Goal: Navigation & Orientation: Find specific page/section

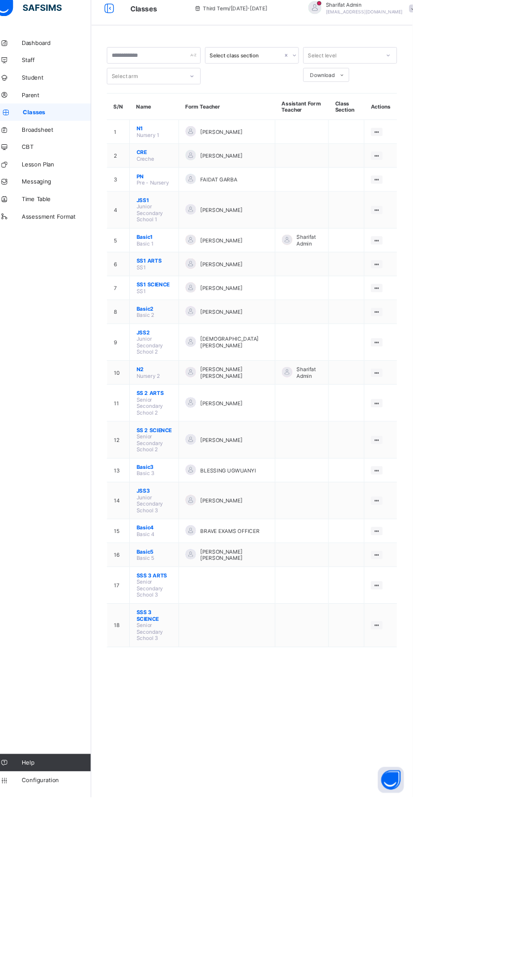
click at [302, 219] on div "FAIDAT GARBA" at bounding box center [285, 225] width 99 height 14
click at [0, 0] on ul "View Class Assign form Teacher" at bounding box center [0, 0] width 0 height 0
click at [0, 0] on div "View Class" at bounding box center [0, 0] width 0 height 0
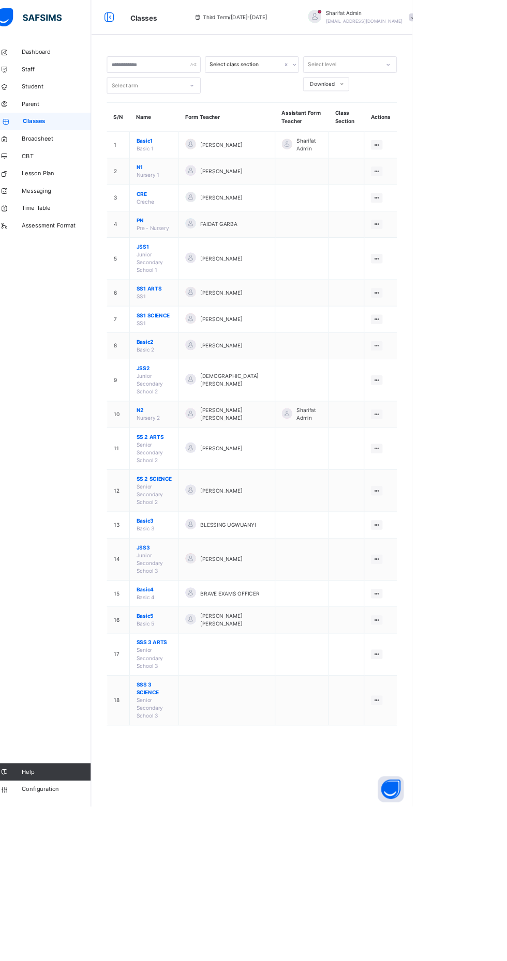
click at [412, 189] on td at bounding box center [428, 205] width 42 height 32
click at [377, 210] on td at bounding box center [375, 205] width 64 height 32
click at [464, 204] on icon at bounding box center [464, 204] width 9 height 8
click at [0, 0] on div "View Class" at bounding box center [0, 0] width 0 height 0
click at [458, 491] on div at bounding box center [464, 493] width 14 height 11
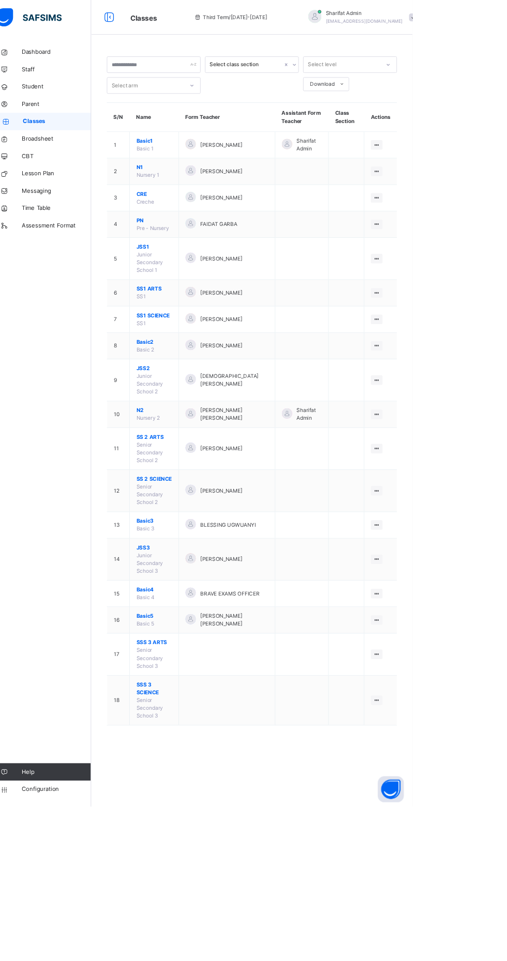
click at [0, 0] on ul "View Class Assign form Teacher" at bounding box center [0, 0] width 0 height 0
click at [0, 0] on div "View Class" at bounding box center [0, 0] width 0 height 0
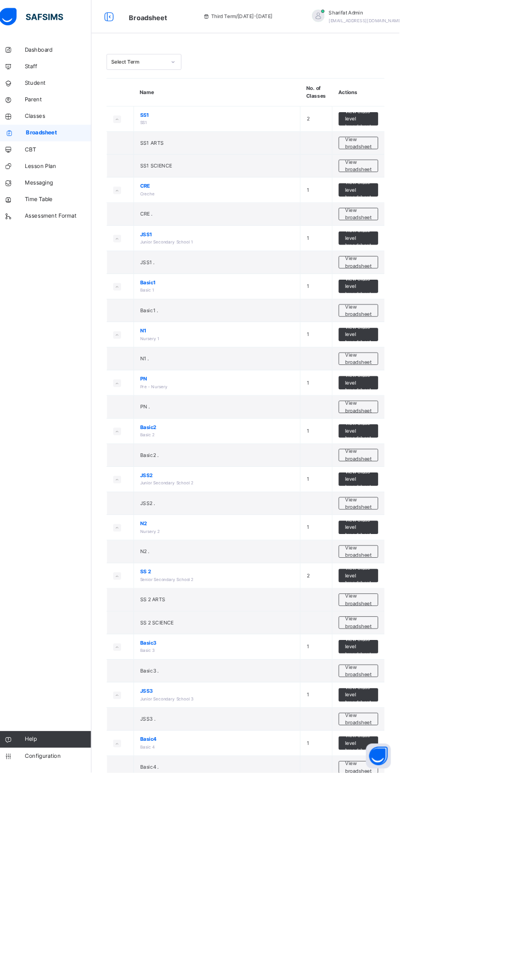
click at [106, 144] on span "Classes" at bounding box center [82, 145] width 83 height 10
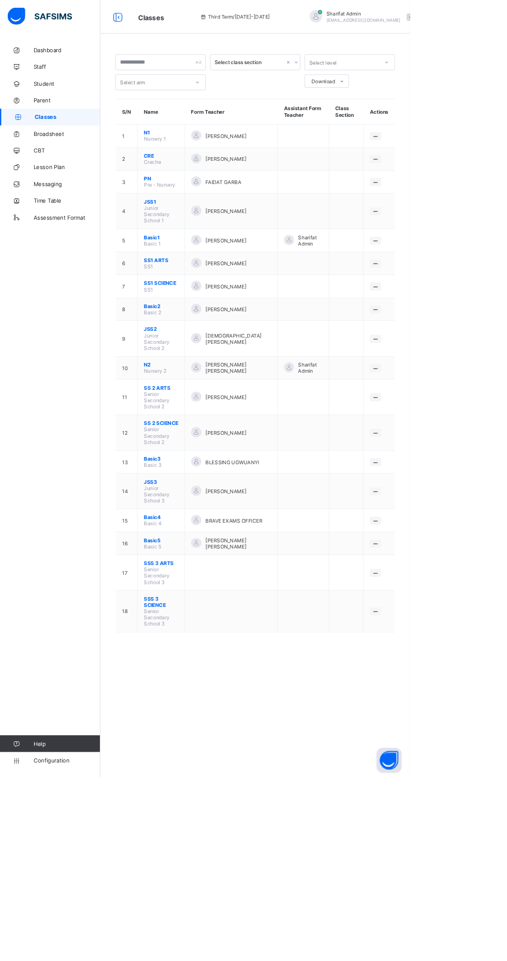
click at [0, 0] on div "View Class" at bounding box center [0, 0] width 0 height 0
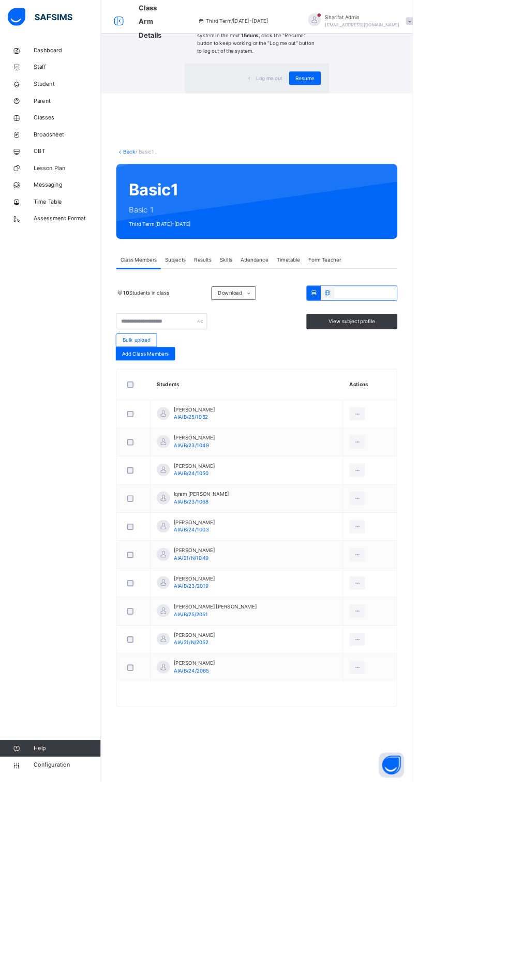
click at [385, 32] on div "×" at bounding box center [389, 21] width 10 height 22
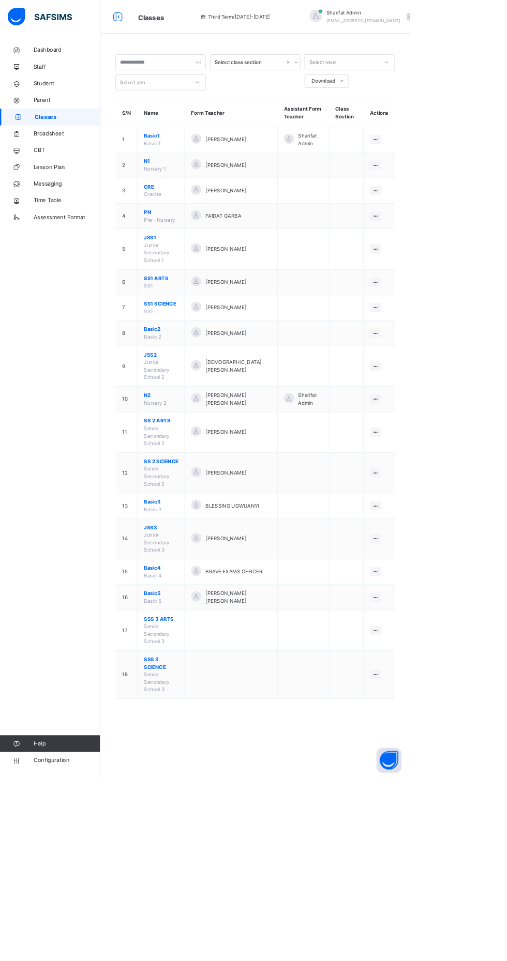
click at [464, 412] on icon at bounding box center [464, 412] width 9 height 8
click at [0, 0] on div "View Class" at bounding box center [0, 0] width 0 height 0
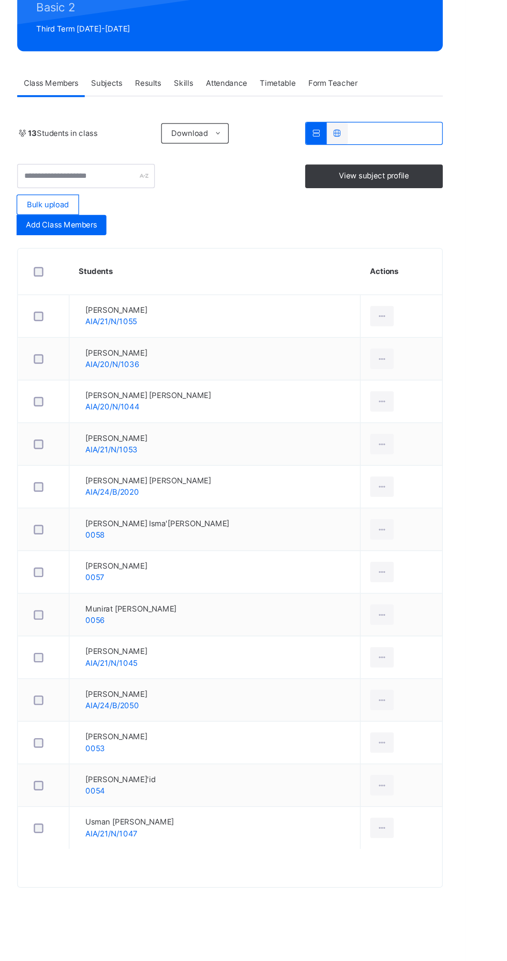
click at [146, 508] on td at bounding box center [164, 498] width 41 height 35
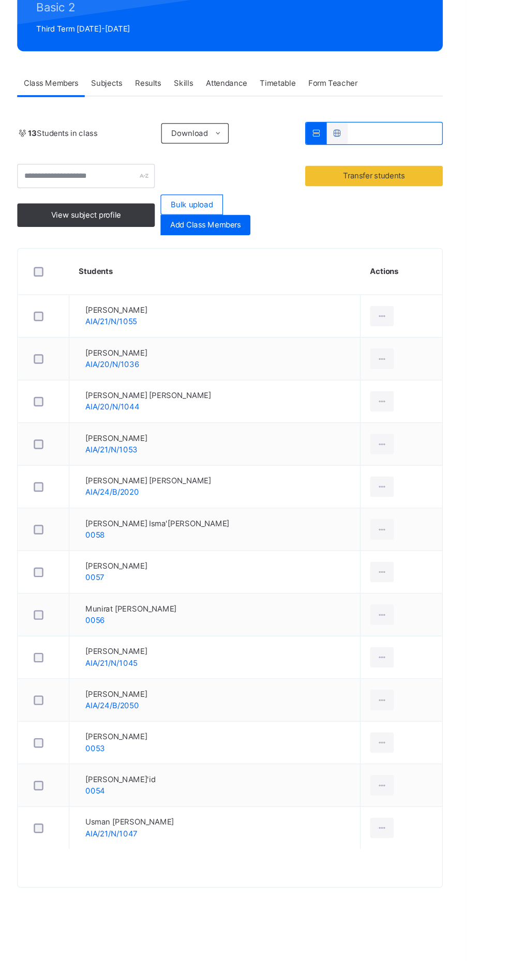
click at [306, 526] on td "Hanifa Ahmed Rufaí AIA/24/B/2020" at bounding box center [303, 533] width 236 height 35
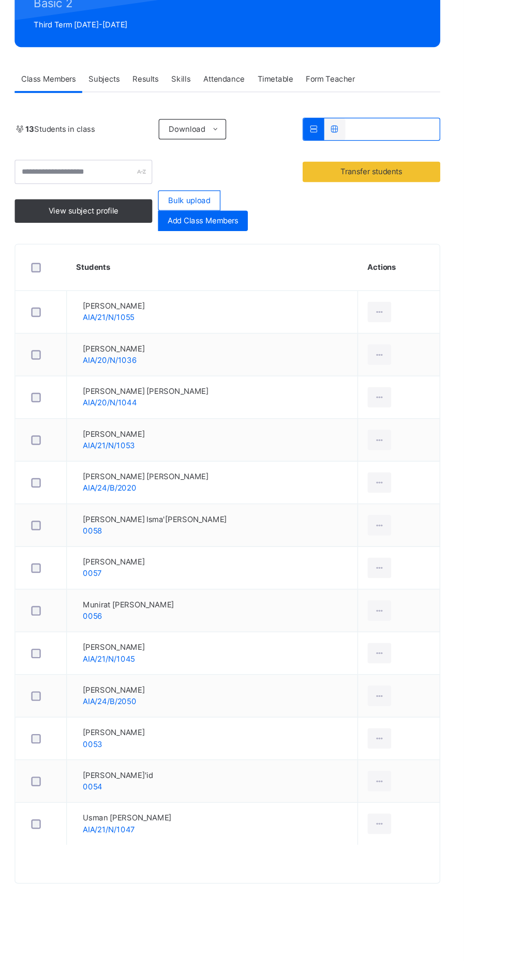
click at [414, 544] on td "Hanifa Ahmed Rufaí AIA/24/B/2020" at bounding box center [303, 533] width 236 height 35
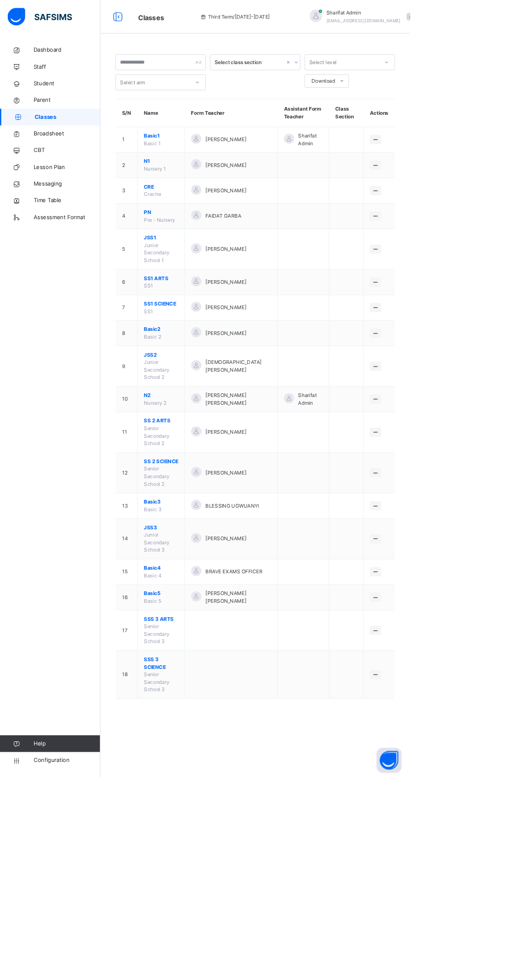
click at [464, 739] on icon at bounding box center [464, 739] width 9 height 8
click at [0, 0] on ul "View Class Assign form Teacher" at bounding box center [0, 0] width 0 height 0
click at [0, 0] on li "View Class" at bounding box center [0, 0] width 0 height 0
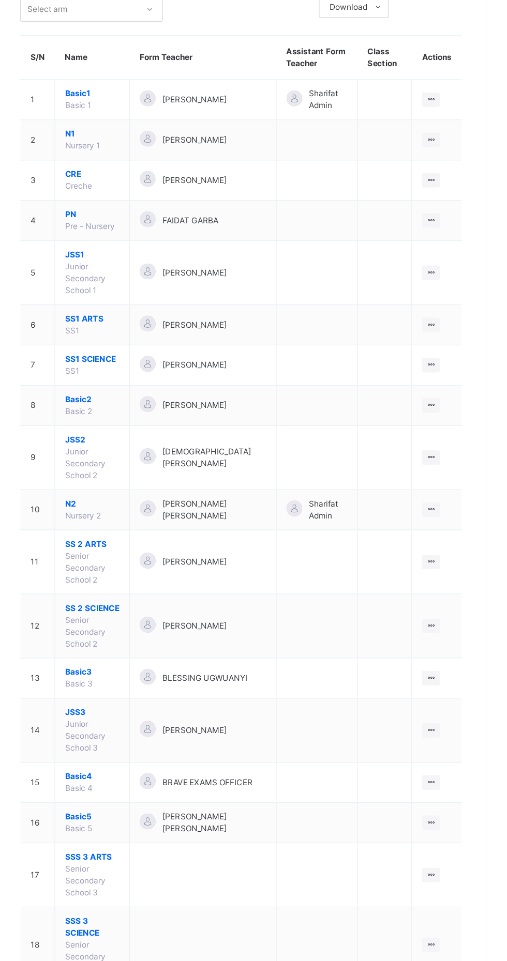
click at [464, 707] on icon at bounding box center [464, 707] width 9 height 8
click at [0, 0] on div "View Class" at bounding box center [0, 0] width 0 height 0
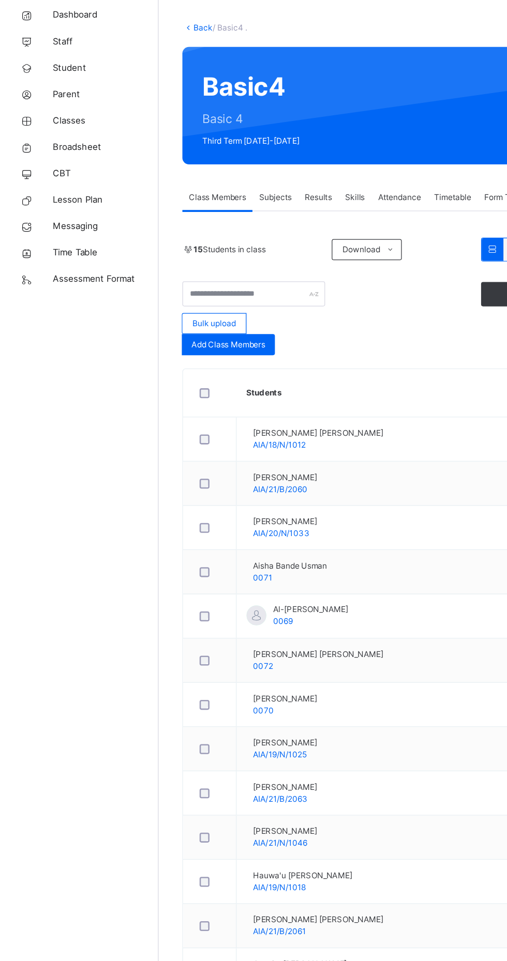
click at [194, 247] on span "15 Students in class" at bounding box center [180, 245] width 56 height 9
click at [157, 248] on b "15" at bounding box center [155, 246] width 7 height 8
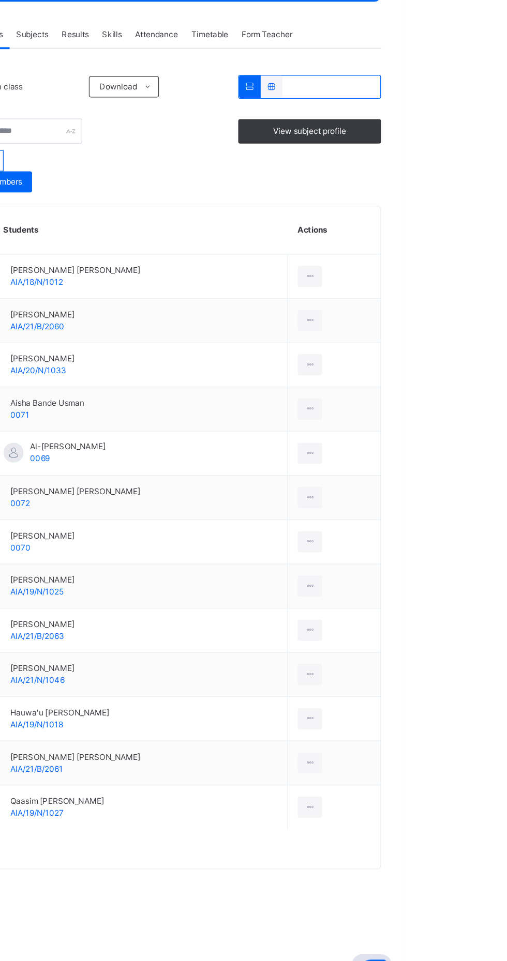
click at [402, 245] on icon at bounding box center [402, 246] width 9 height 8
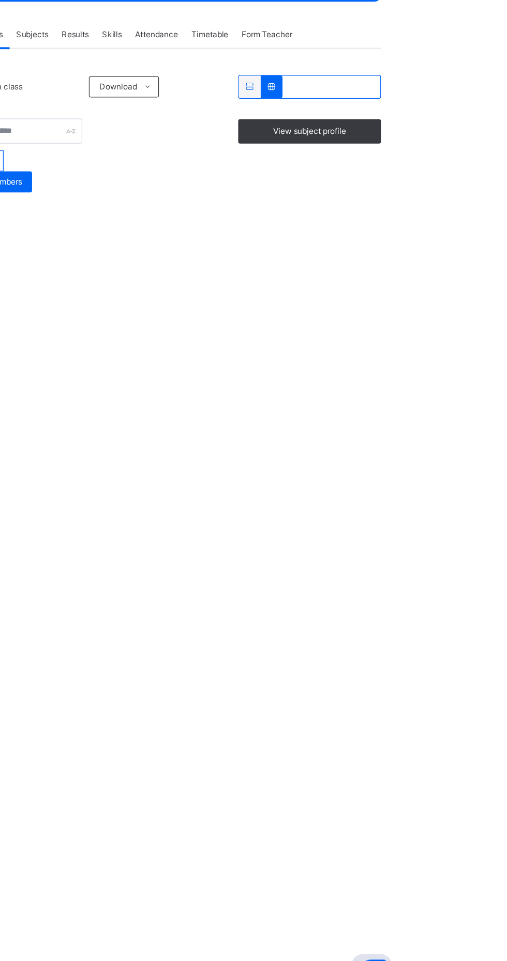
click at [402, 245] on icon at bounding box center [402, 246] width 9 height 8
click at [385, 245] on icon at bounding box center [385, 246] width 9 height 8
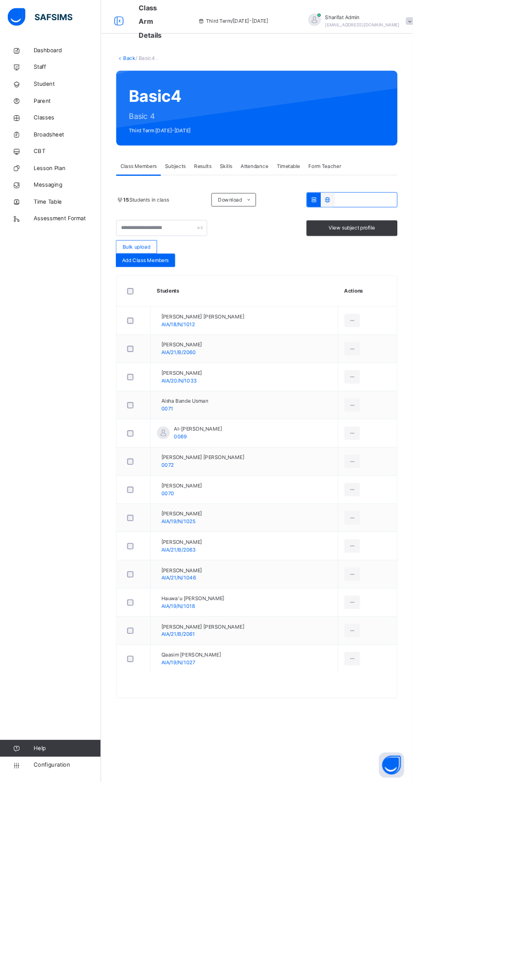
click at [191, 14] on span "Class Arm Details" at bounding box center [185, 26] width 28 height 44
click at [31, 141] on icon at bounding box center [20, 145] width 41 height 8
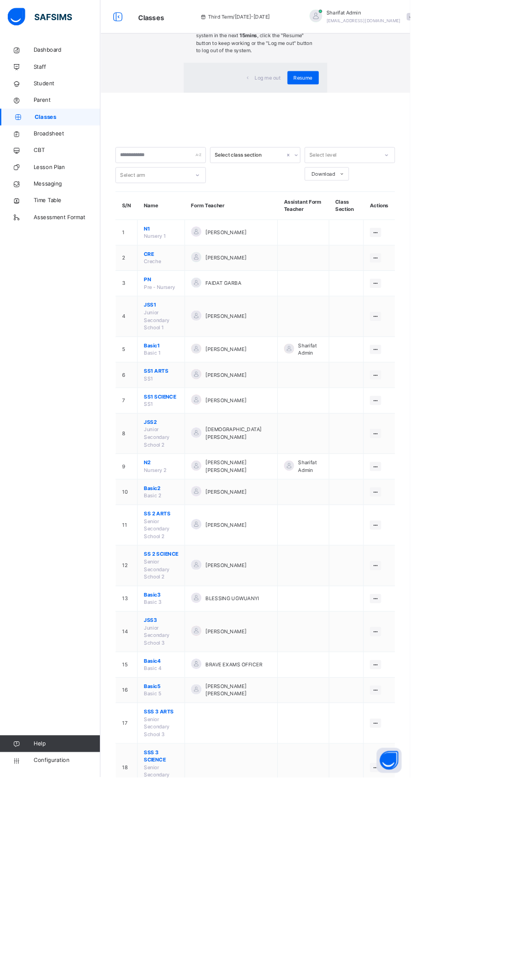
click at [387, 32] on div "×" at bounding box center [389, 21] width 10 height 22
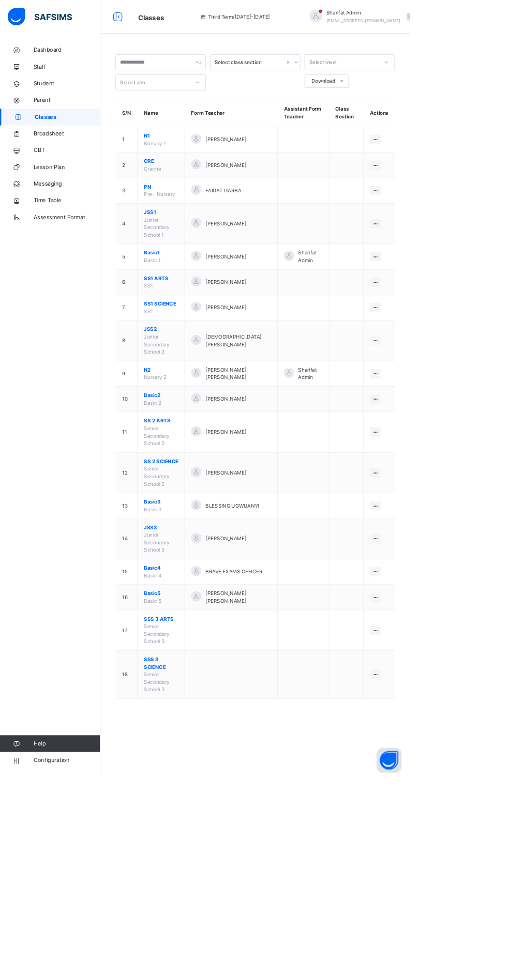
click at [469, 277] on div at bounding box center [464, 276] width 14 height 11
click at [0, 0] on li "View Class" at bounding box center [0, 0] width 0 height 0
